Goal: Transaction & Acquisition: Obtain resource

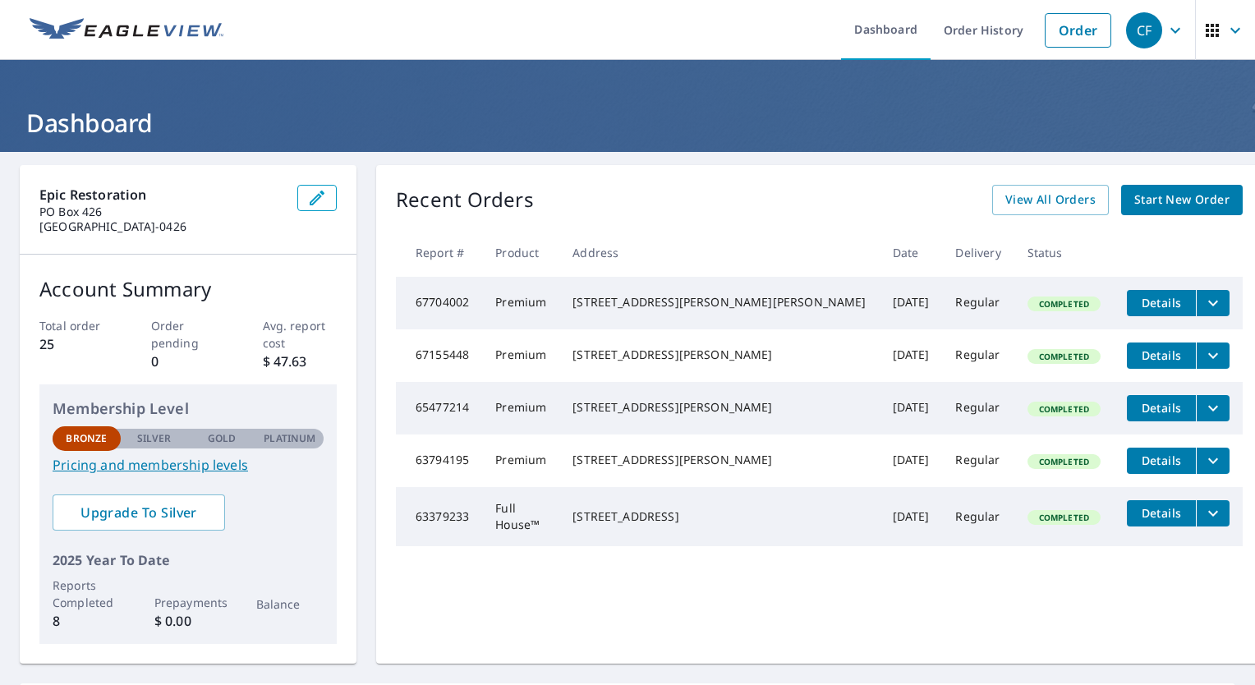
click at [1137, 301] on span "Details" at bounding box center [1161, 303] width 49 height 16
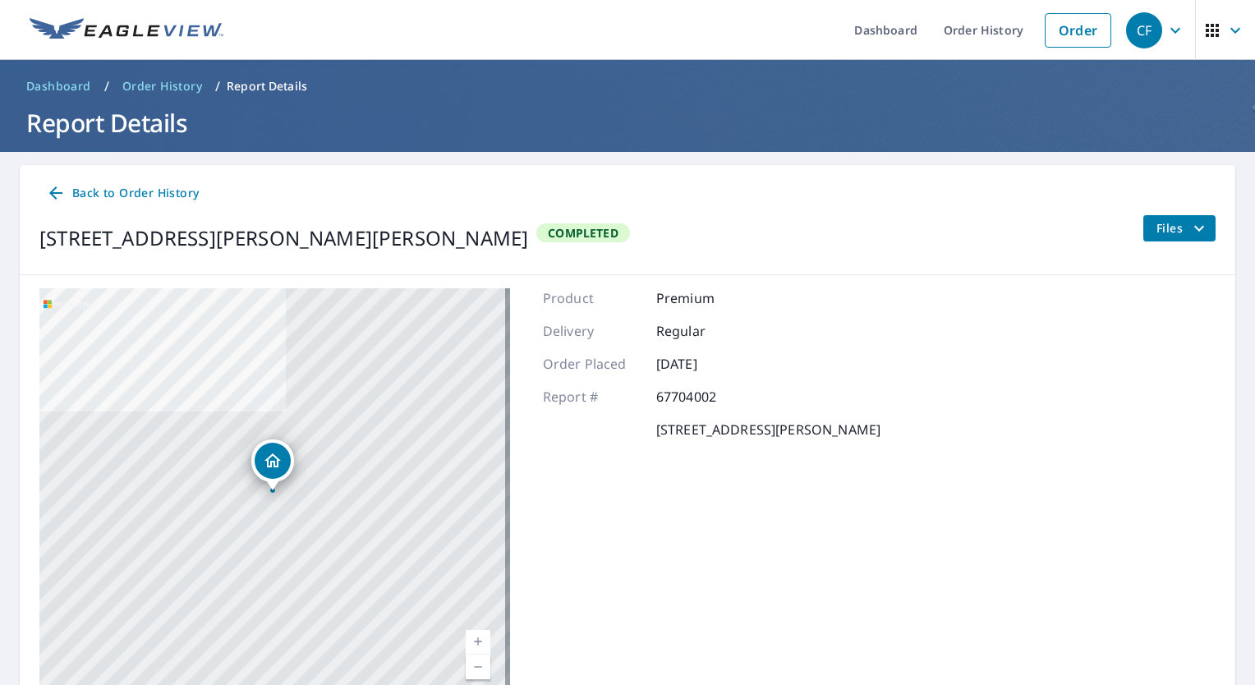
scroll to position [81, 0]
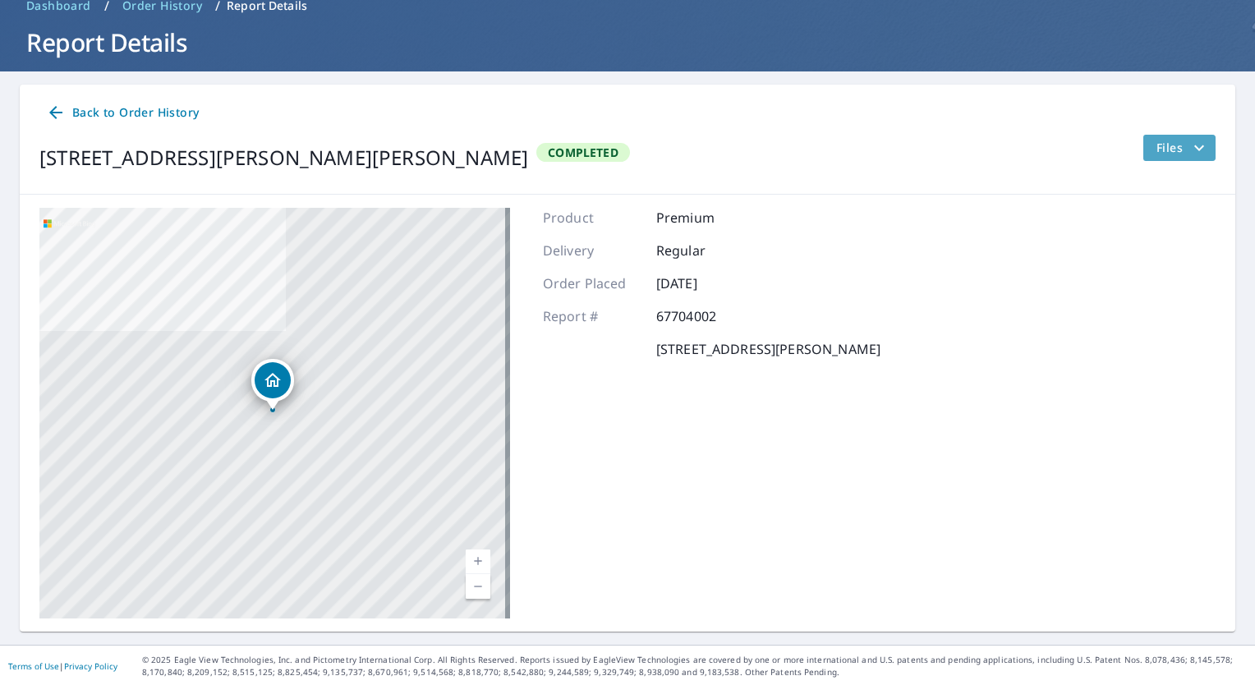
click at [1195, 148] on icon "filesDropdownBtn-67704002" at bounding box center [1200, 148] width 10 height 6
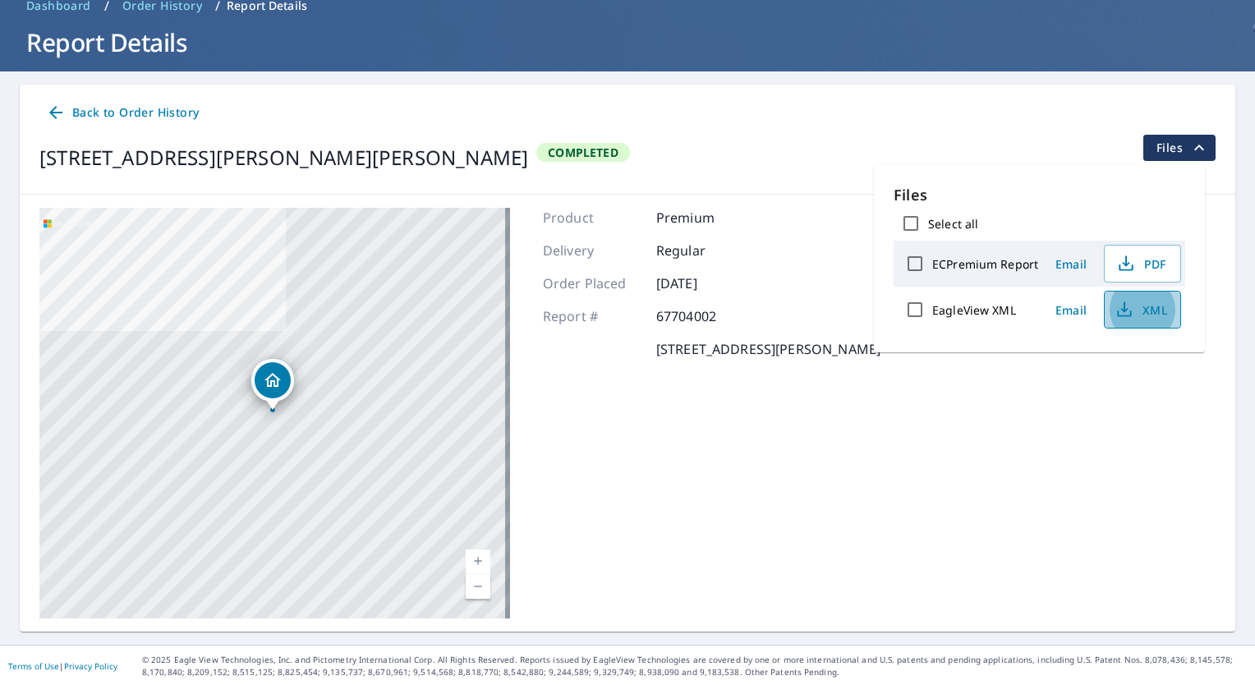
click at [1124, 307] on icon "button" at bounding box center [1125, 310] width 20 height 20
click at [1157, 309] on span "XML" at bounding box center [1141, 310] width 53 height 20
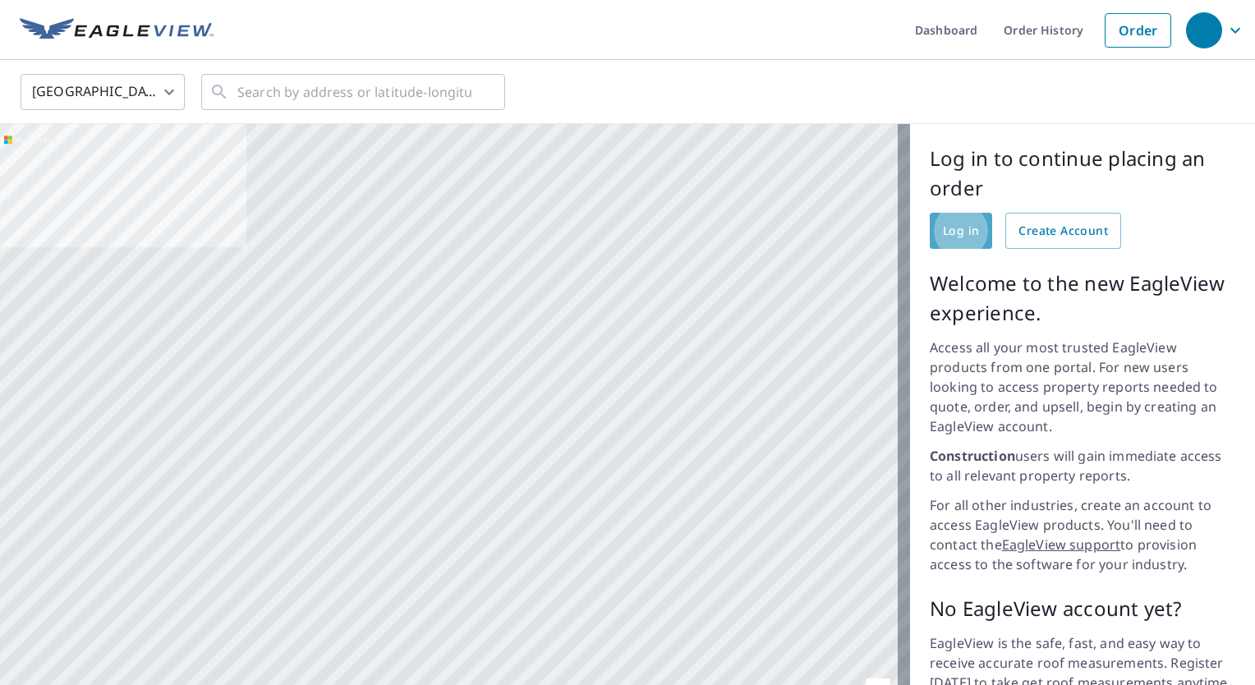
click at [943, 229] on span "Log in" at bounding box center [961, 231] width 36 height 21
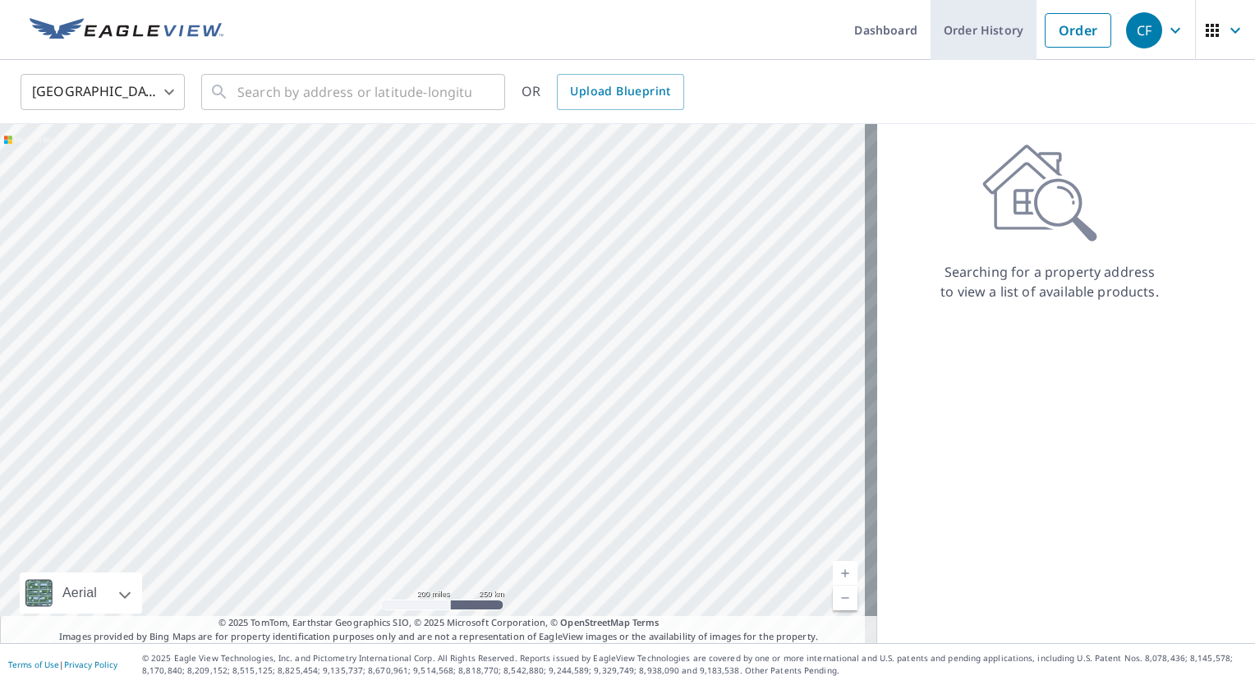
click at [947, 35] on link "Order History" at bounding box center [984, 30] width 106 height 60
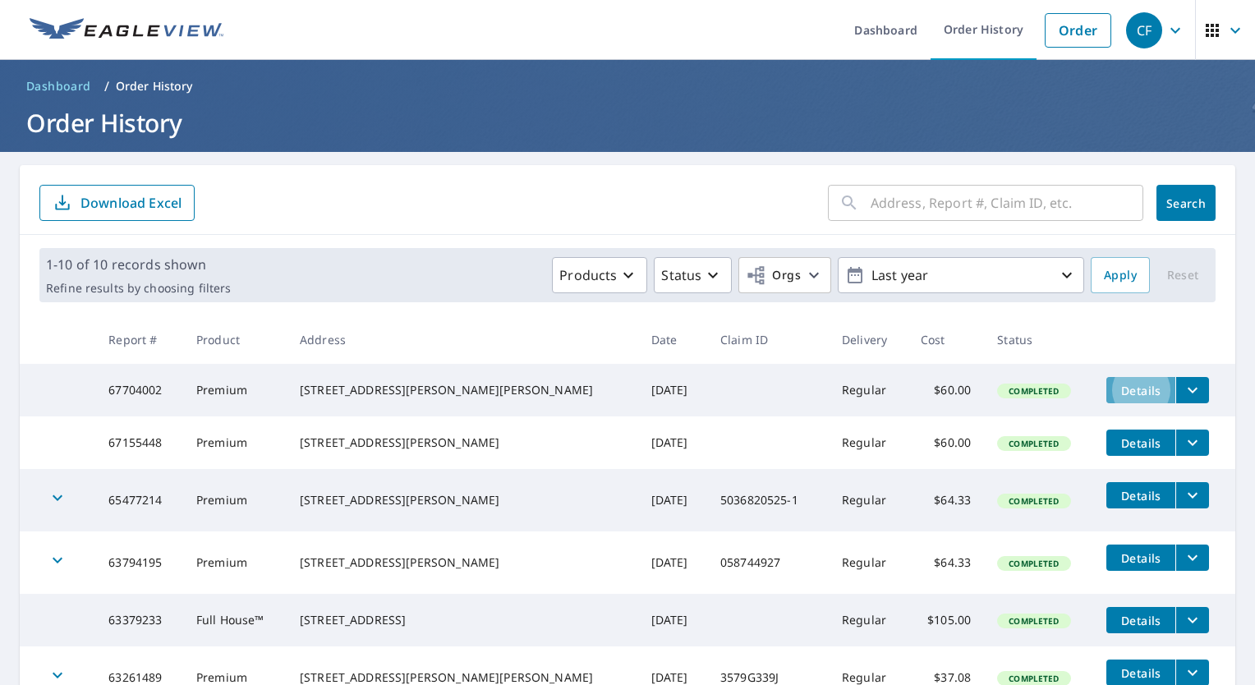
click at [1116, 387] on span "Details" at bounding box center [1140, 391] width 49 height 16
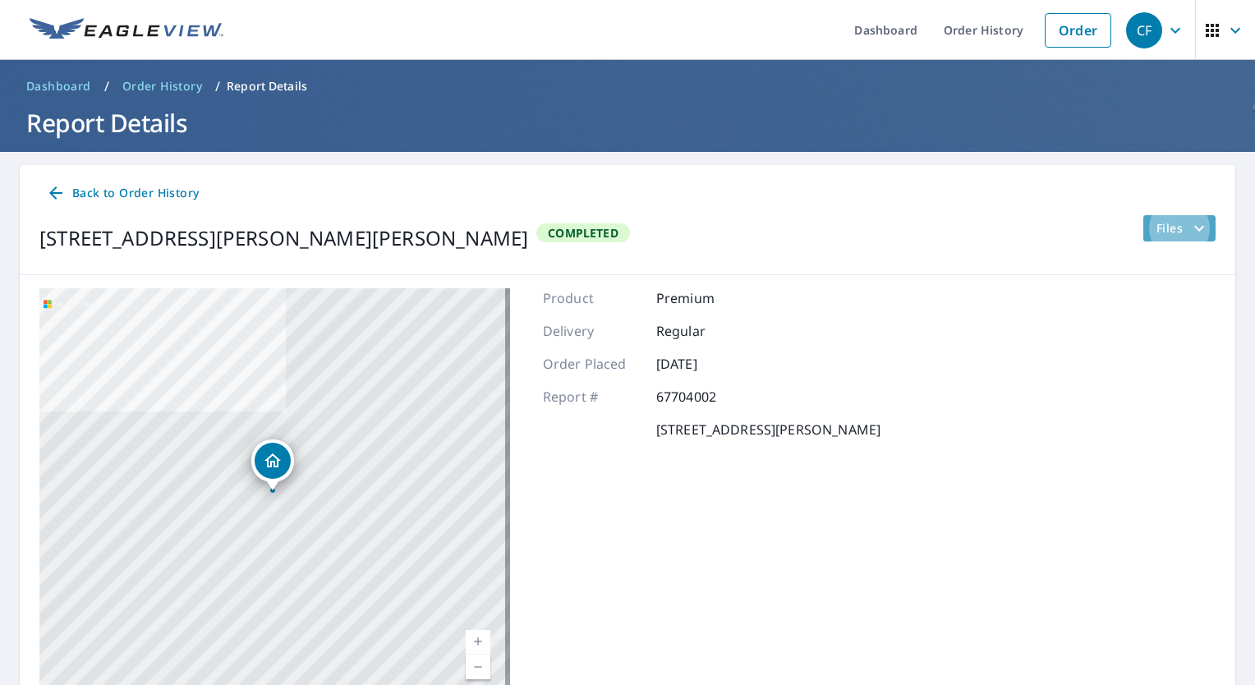
click at [1164, 226] on span "Files" at bounding box center [1183, 229] width 53 height 20
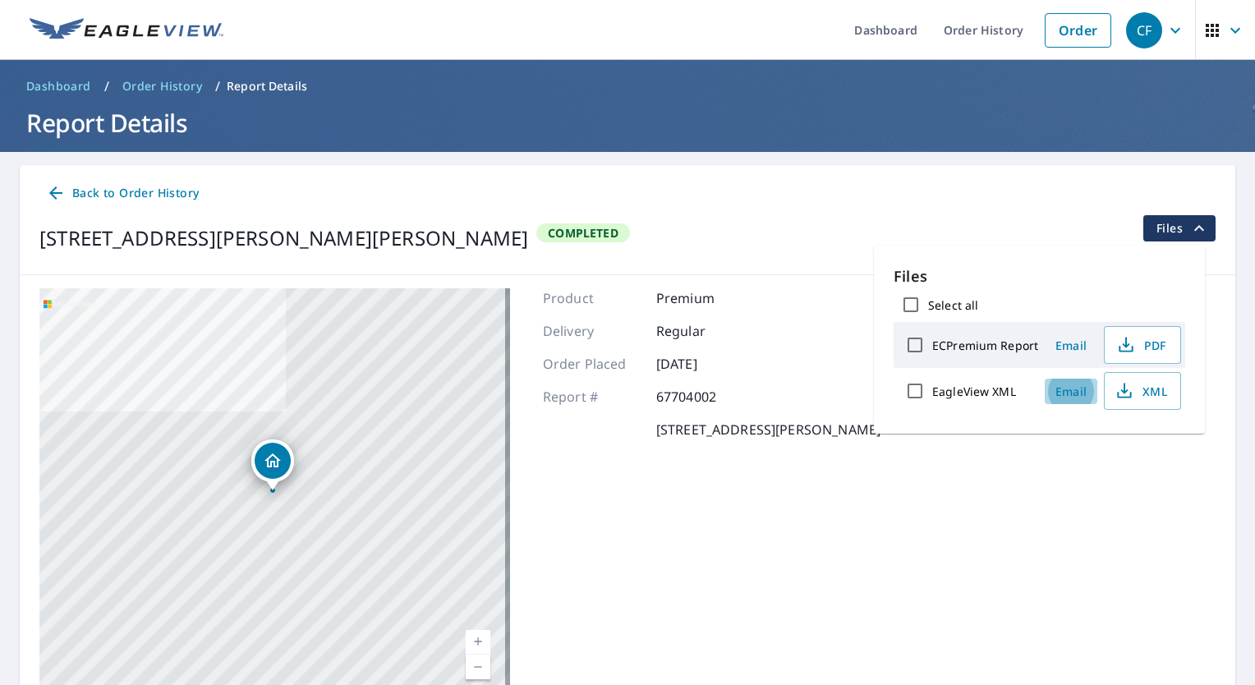
click at [1067, 389] on span "Email" at bounding box center [1071, 392] width 39 height 16
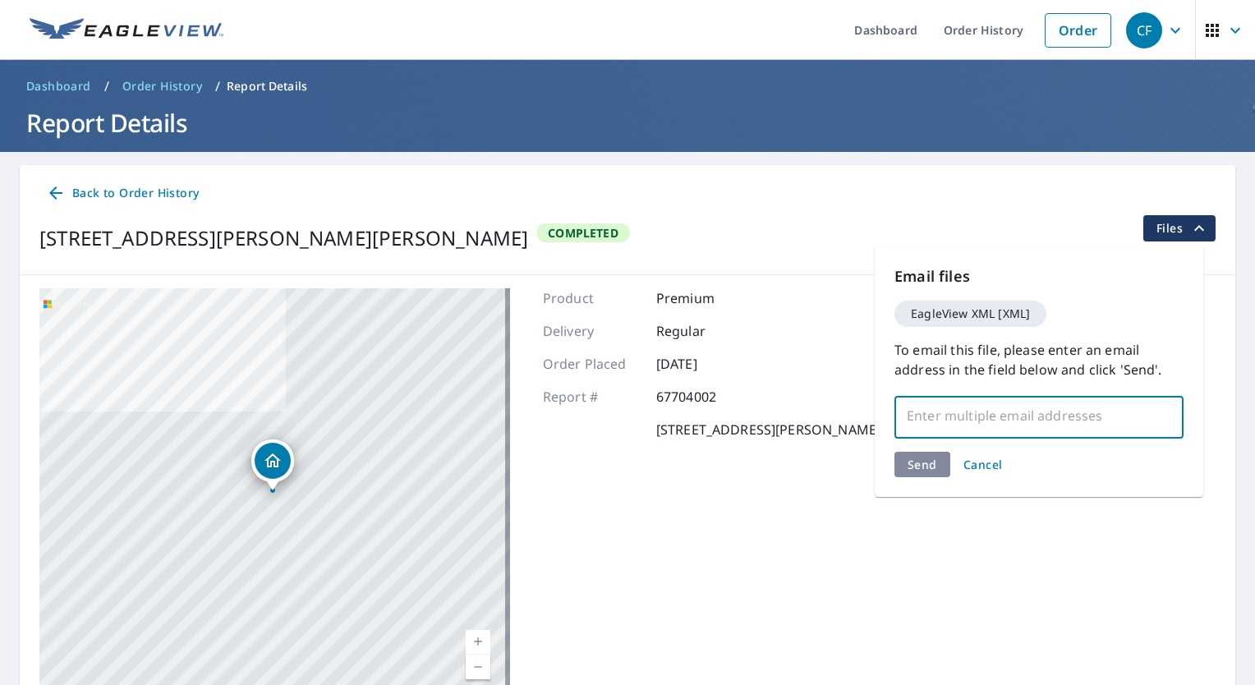
click at [923, 416] on input "text" at bounding box center [1027, 415] width 250 height 31
type input "jglatzer@epicrestorationllc.com"
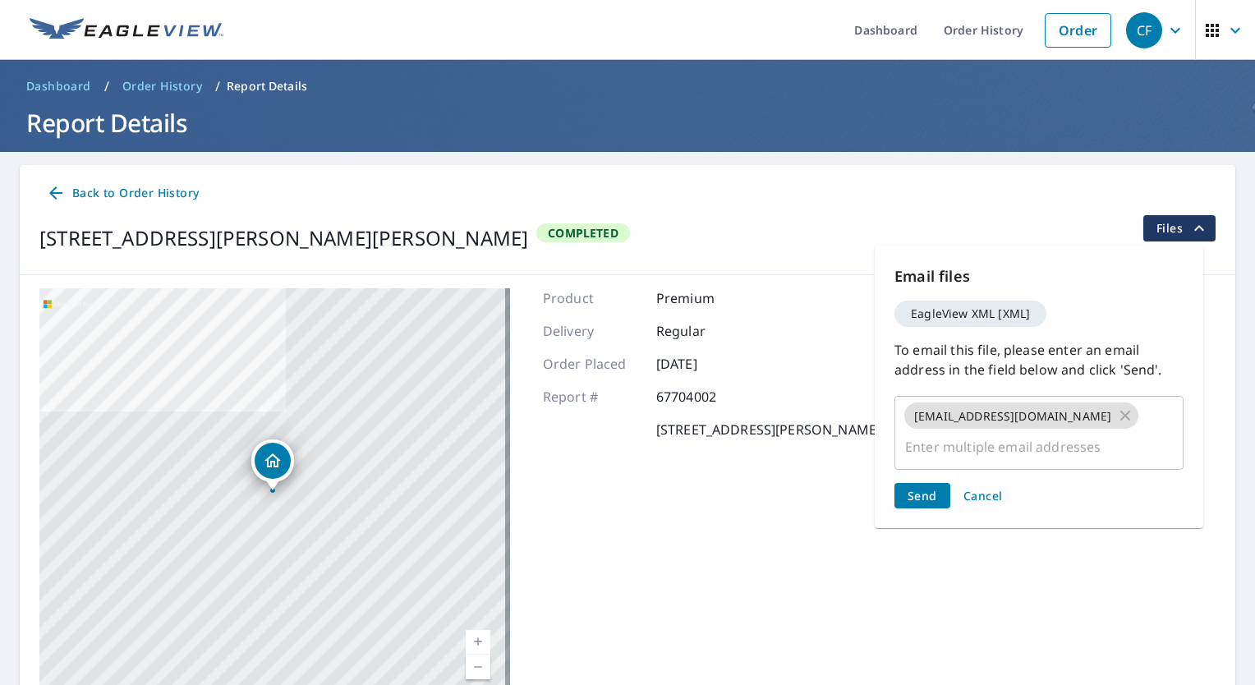
click at [928, 483] on div "Send Cancel" at bounding box center [1039, 495] width 289 height 25
click at [920, 488] on span "Send" at bounding box center [923, 496] width 30 height 16
